Goal: Transaction & Acquisition: Purchase product/service

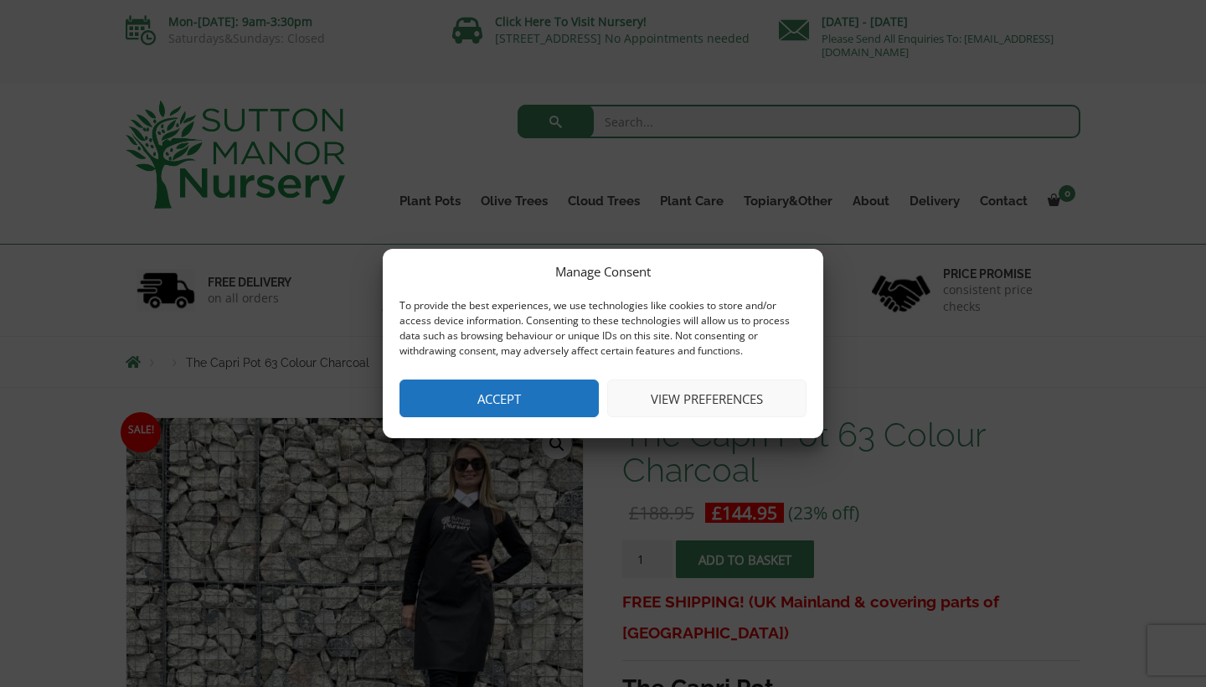
click at [499, 401] on button "Accept" at bounding box center [498, 398] width 199 height 38
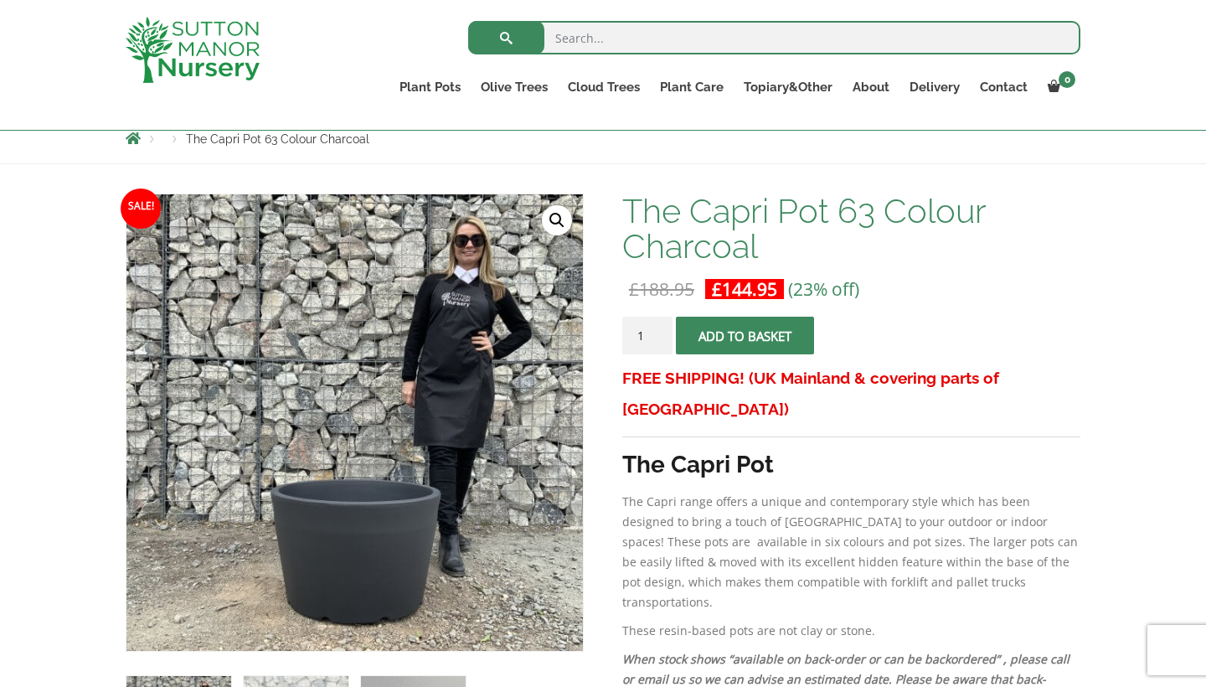
scroll to position [196, 0]
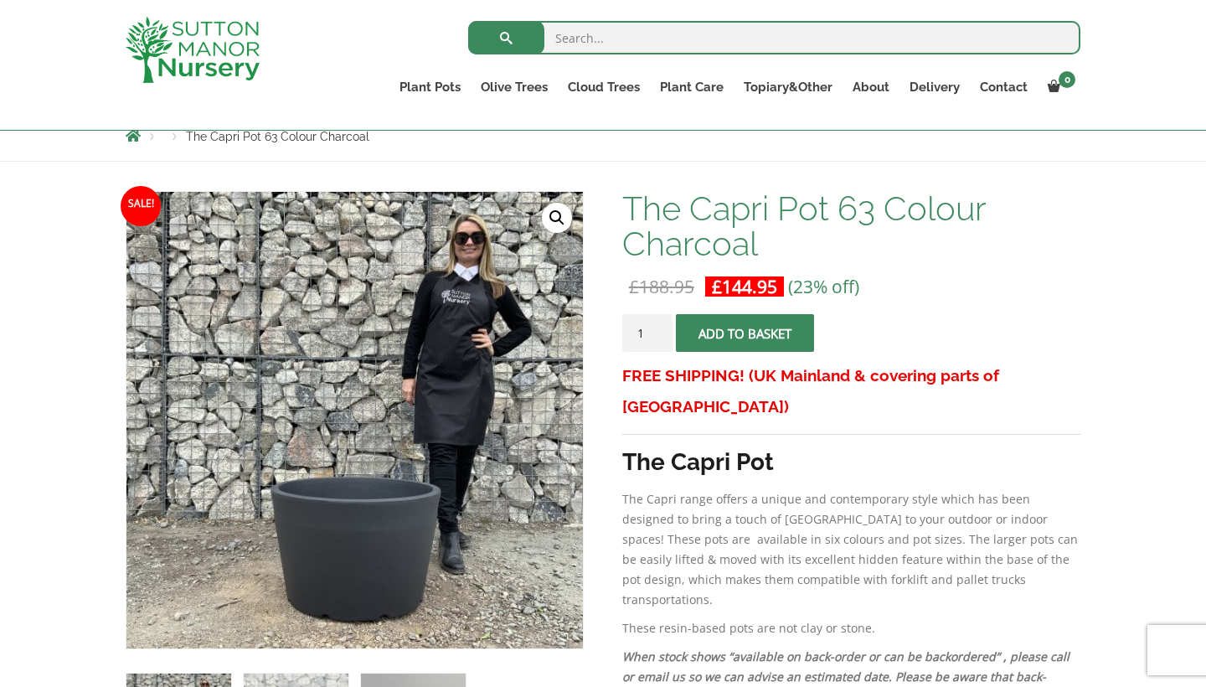
click at [570, 44] on input "search" at bounding box center [774, 37] width 612 height 33
type input "black planter"
click at [506, 38] on button "submit" at bounding box center [506, 37] width 76 height 33
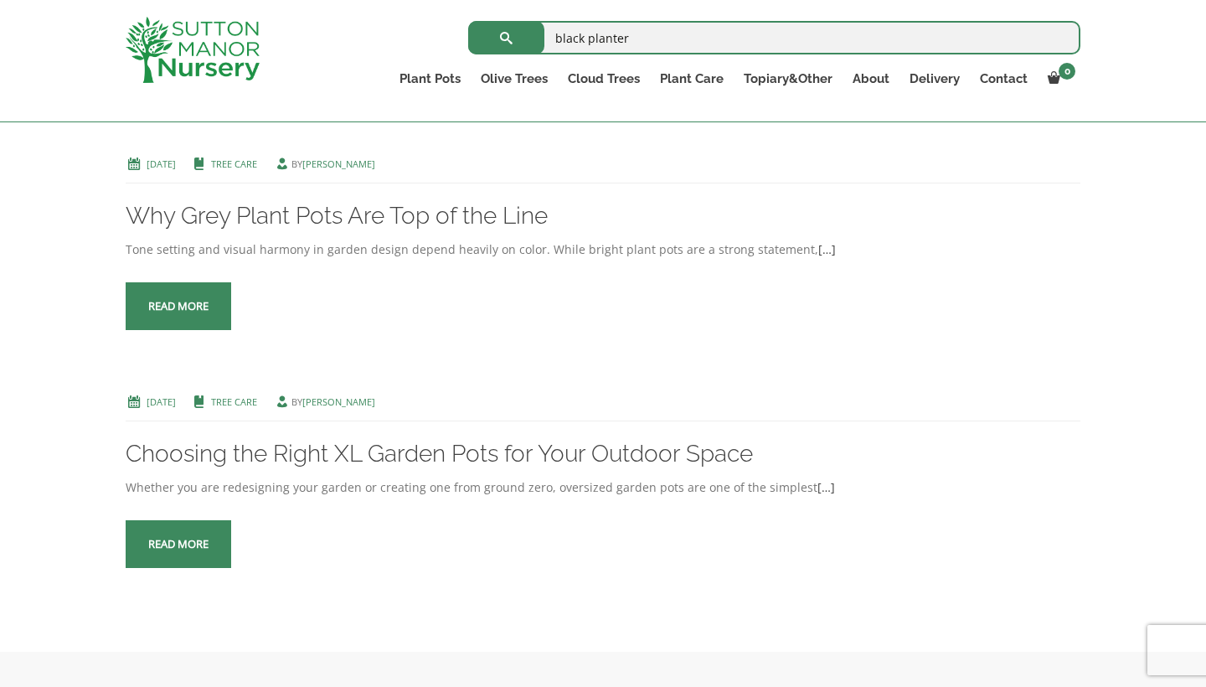
scroll to position [339, 0]
drag, startPoint x: 671, startPoint y: 45, endPoint x: 593, endPoint y: 34, distance: 78.6
click at [593, 34] on input "black planter" at bounding box center [774, 37] width 612 height 33
type input "black pot"
click at [506, 38] on button "submit" at bounding box center [506, 37] width 76 height 33
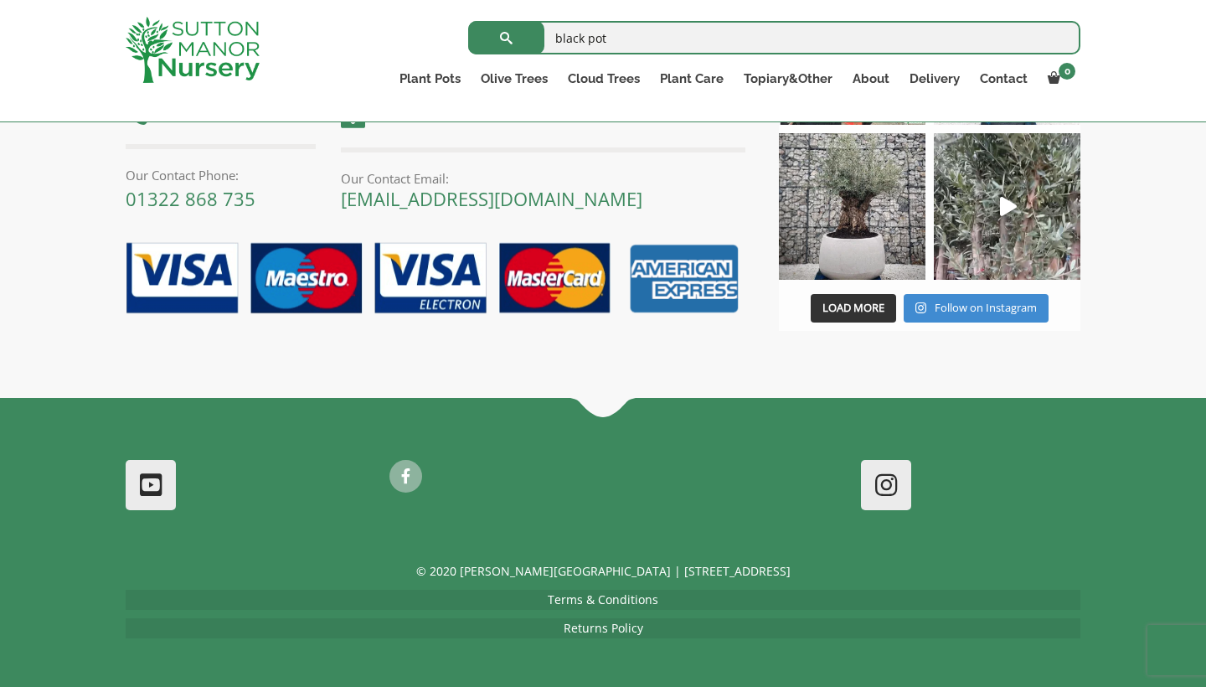
scroll to position [6822, 0]
